Goal: Information Seeking & Learning: Learn about a topic

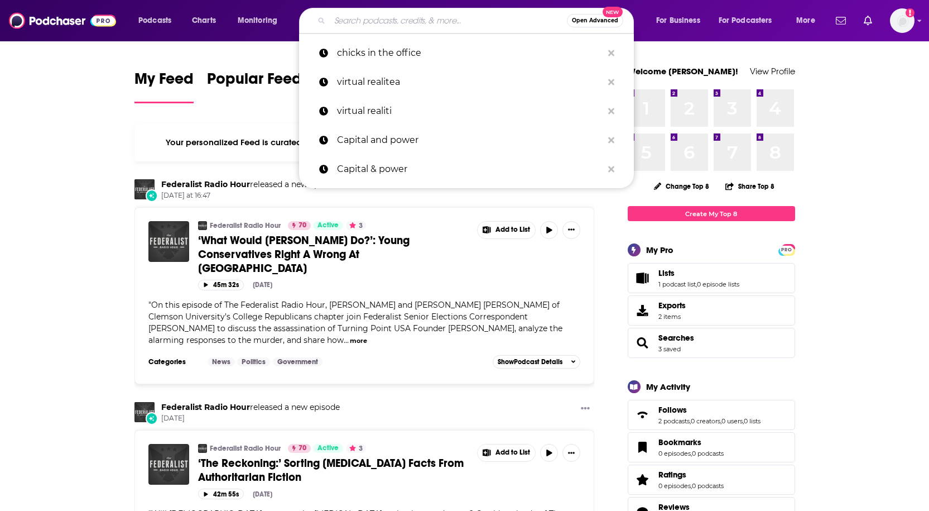
click at [366, 17] on input "Search podcasts, credits, & more..." at bounding box center [448, 21] width 237 height 18
click at [387, 65] on p "chicks in the office" at bounding box center [470, 53] width 266 height 29
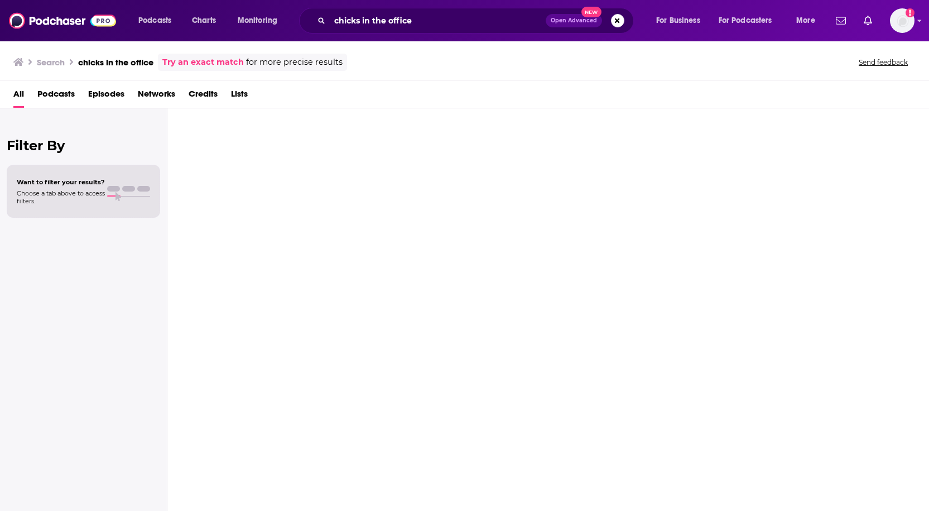
type input "chicks in the office"
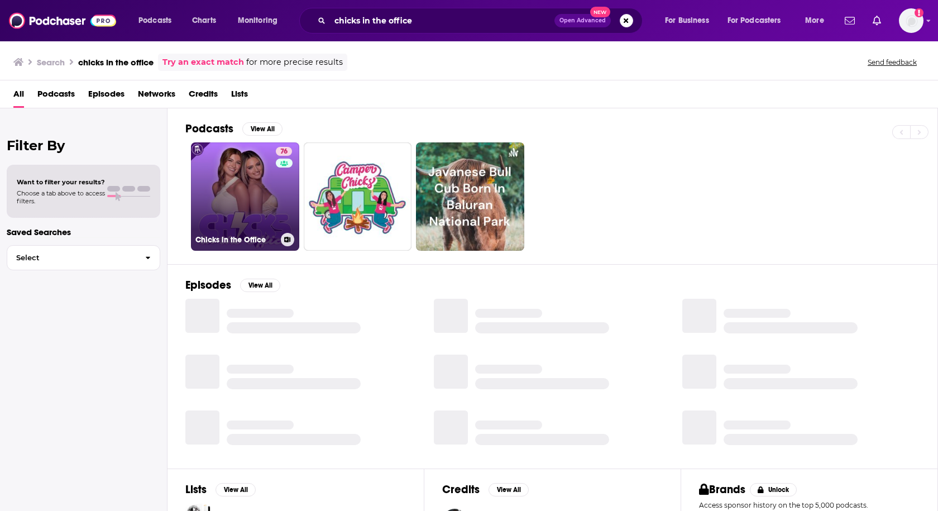
click at [241, 171] on link "76 Chicks in the Office" at bounding box center [245, 196] width 108 height 108
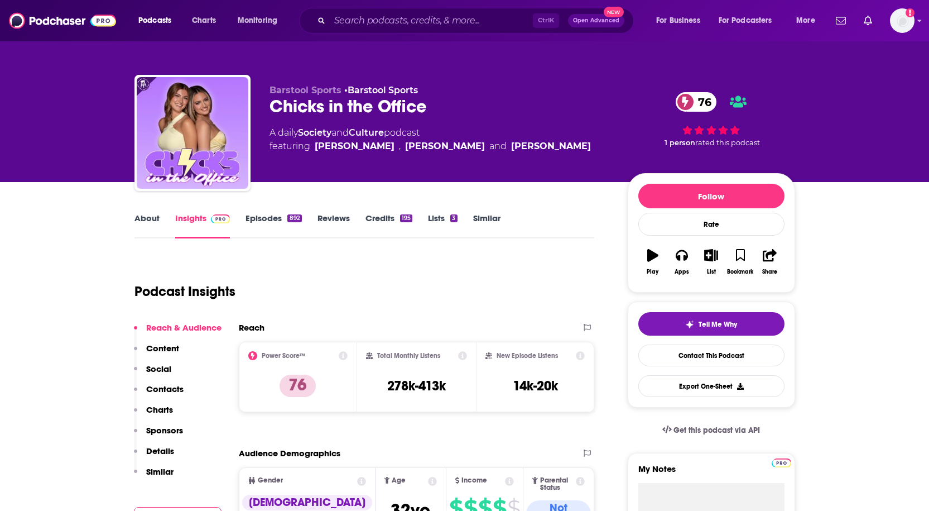
click at [459, 357] on icon at bounding box center [462, 355] width 9 height 9
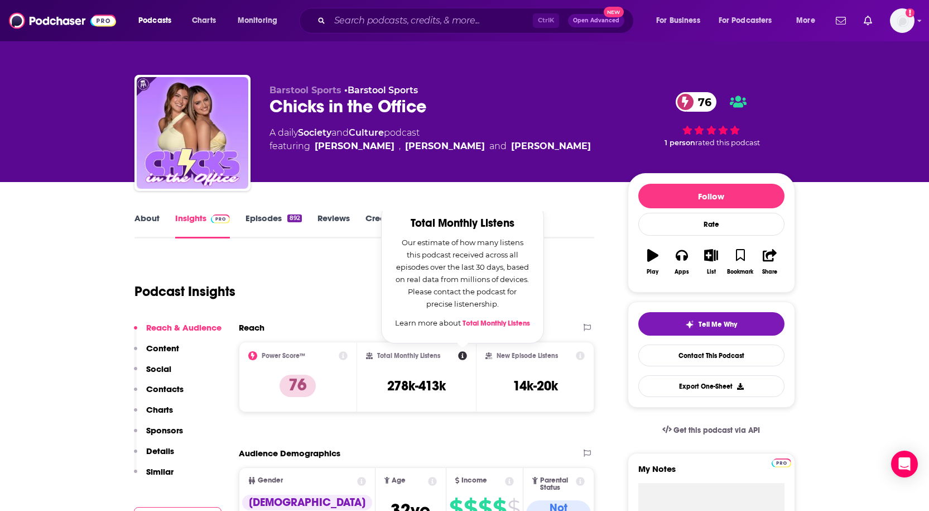
click at [481, 325] on link "Total Monthly Listens" at bounding box center [497, 323] width 68 height 9
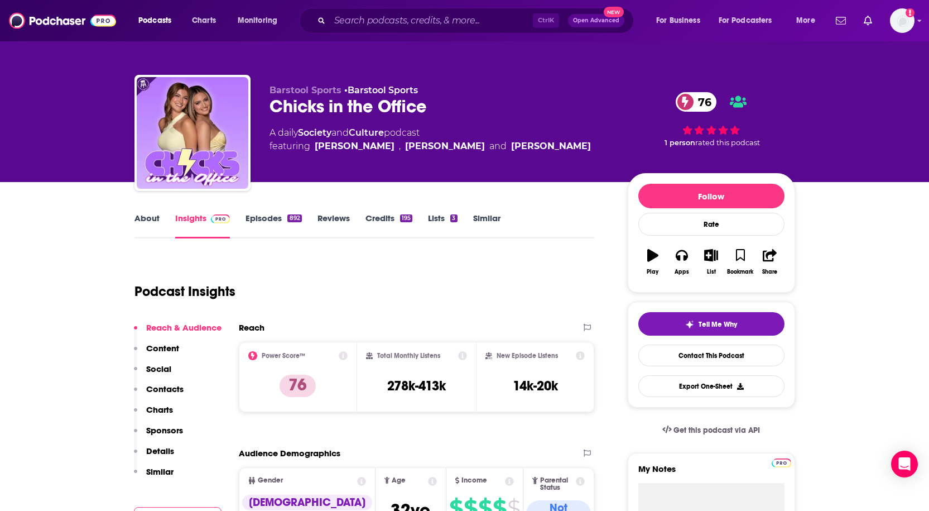
click at [493, 419] on div "Reach Power Score™ 76 Total Monthly Listens 278k-413k New Episode Listens 14k-2…" at bounding box center [417, 371] width 356 height 99
